Goal: Navigation & Orientation: Find specific page/section

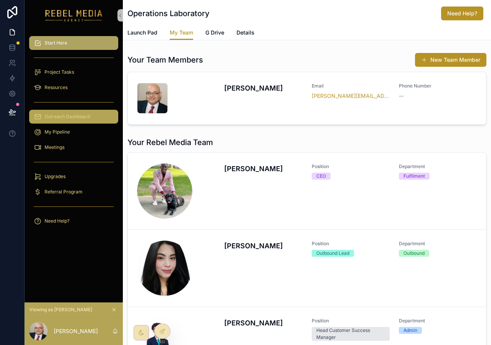
click at [51, 117] on span "Outreach Dashboard" at bounding box center [66, 117] width 45 height 6
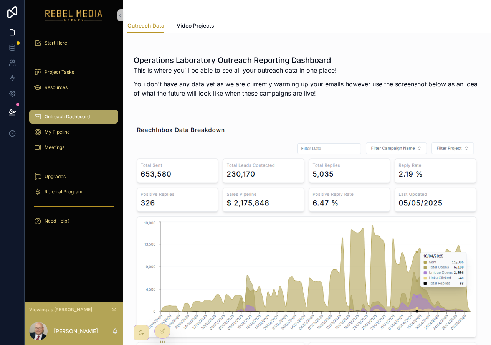
click at [117, 315] on div "Viewing as John" at bounding box center [74, 309] width 98 height 15
click at [112, 303] on div "Viewing as John" at bounding box center [74, 309] width 98 height 15
click at [113, 305] on div "Viewing as John" at bounding box center [74, 309] width 98 height 15
click at [114, 308] on icon "scrollable content" at bounding box center [113, 309] width 5 height 5
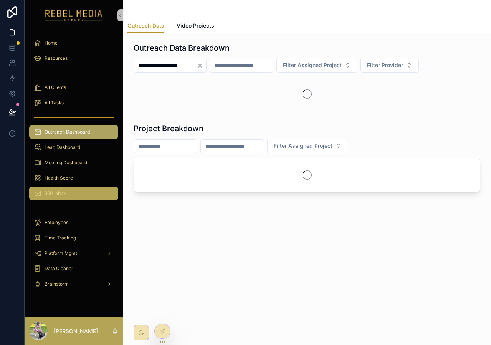
click at [73, 192] on div "360 Inbox" at bounding box center [74, 193] width 80 height 12
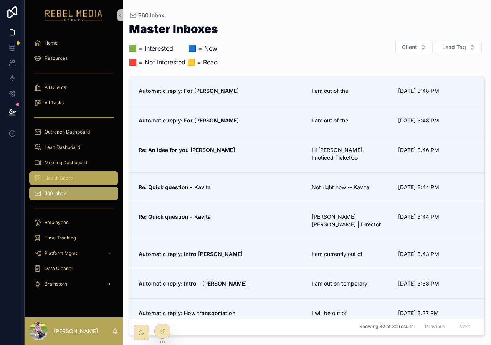
click at [89, 183] on div "Health Score" at bounding box center [74, 178] width 80 height 12
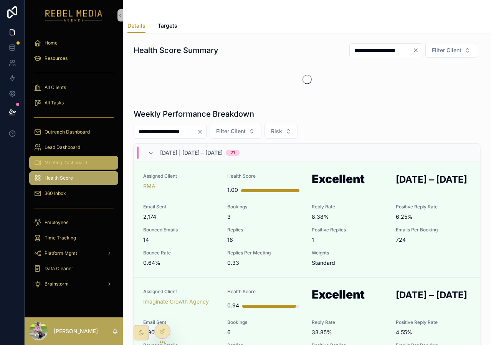
click at [87, 162] on div "Meeting Dashboard" at bounding box center [74, 163] width 80 height 12
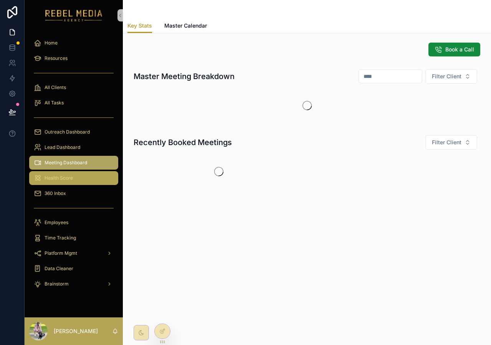
click at [79, 180] on div "Health Score" at bounding box center [74, 178] width 80 height 12
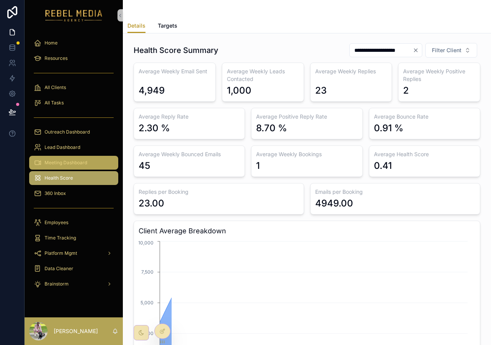
click at [82, 166] on div "Meeting Dashboard" at bounding box center [74, 163] width 80 height 12
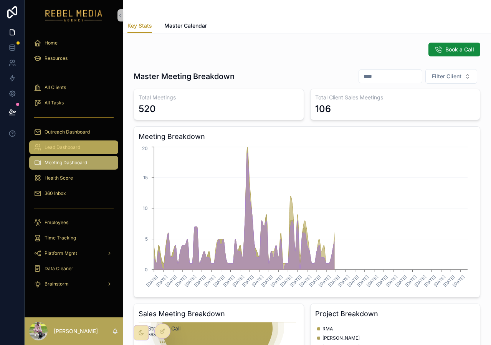
click at [80, 148] on div "Lead Dashboard" at bounding box center [74, 147] width 80 height 12
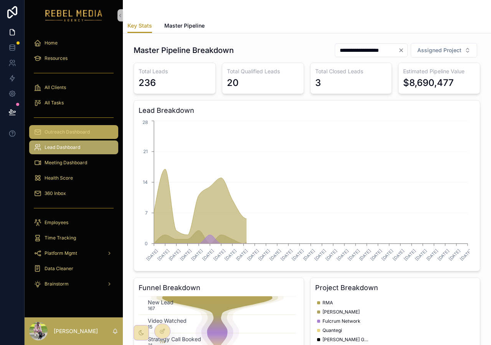
click at [83, 133] on span "Outreach Dashboard" at bounding box center [66, 132] width 45 height 6
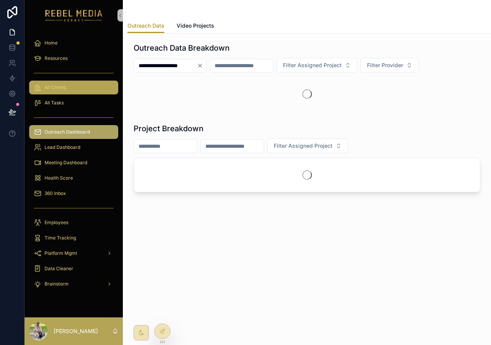
click at [69, 91] on div "All Clients" at bounding box center [74, 87] width 80 height 12
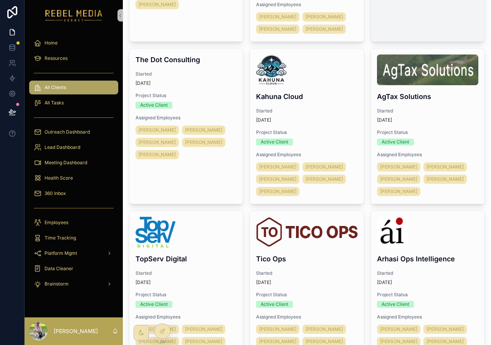
scroll to position [185, 0]
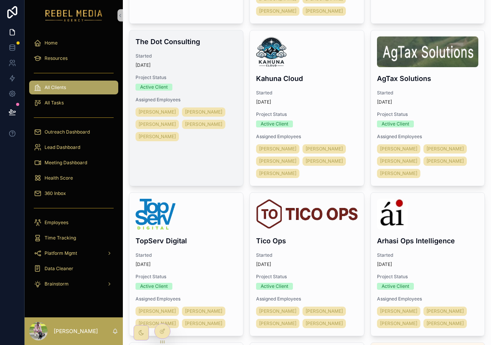
click at [209, 59] on div "Started [DATE]" at bounding box center [185, 60] width 101 height 15
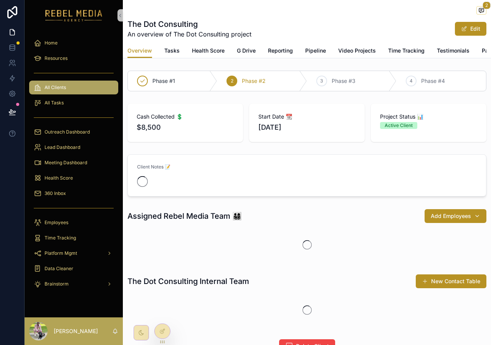
click at [448, 49] on span "Testimonials" at bounding box center [453, 51] width 33 height 8
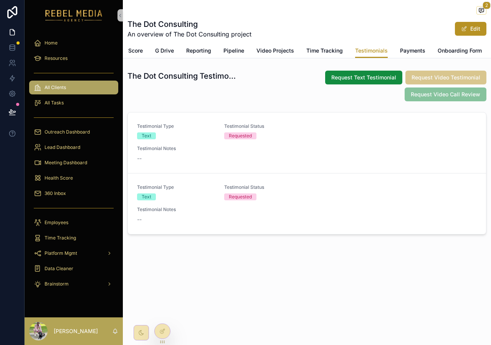
scroll to position [0, 108]
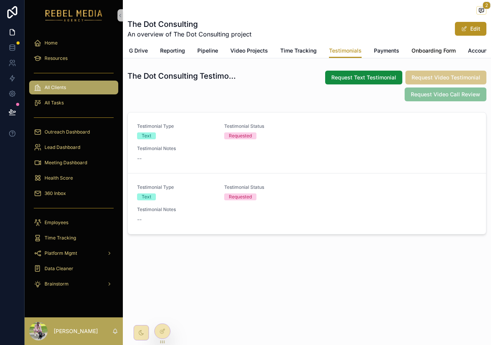
click at [419, 51] on span "Onboarding Form" at bounding box center [433, 51] width 44 height 8
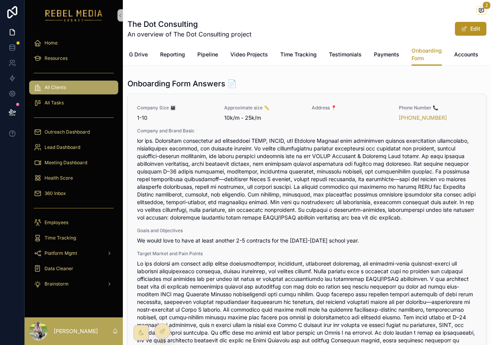
scroll to position [1123, 0]
